Goal: Find specific page/section

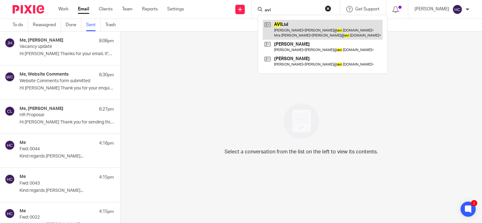
type input "avi"
click at [285, 23] on link at bounding box center [323, 30] width 120 height 20
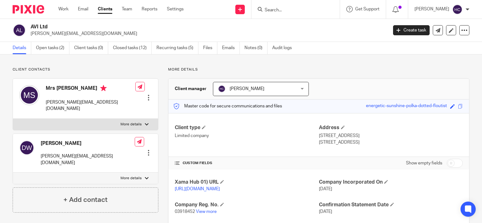
click at [235, 50] on link "Emails" at bounding box center [231, 48] width 18 height 12
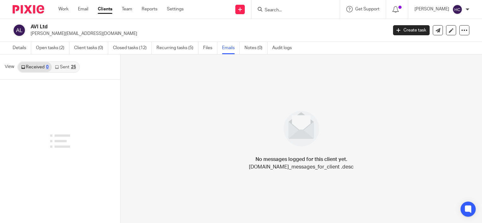
click at [67, 68] on link "Sent 25" at bounding box center [65, 67] width 27 height 10
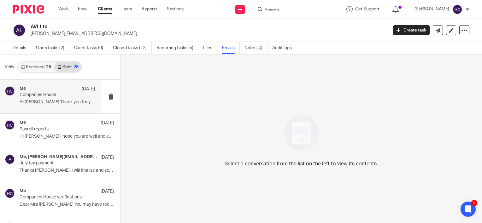
click at [62, 88] on div "Me [DATE]" at bounding box center [57, 89] width 75 height 6
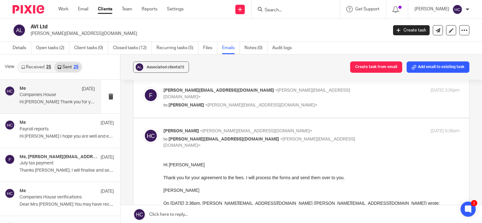
scroll to position [107, 0]
